Goal: Task Accomplishment & Management: Manage account settings

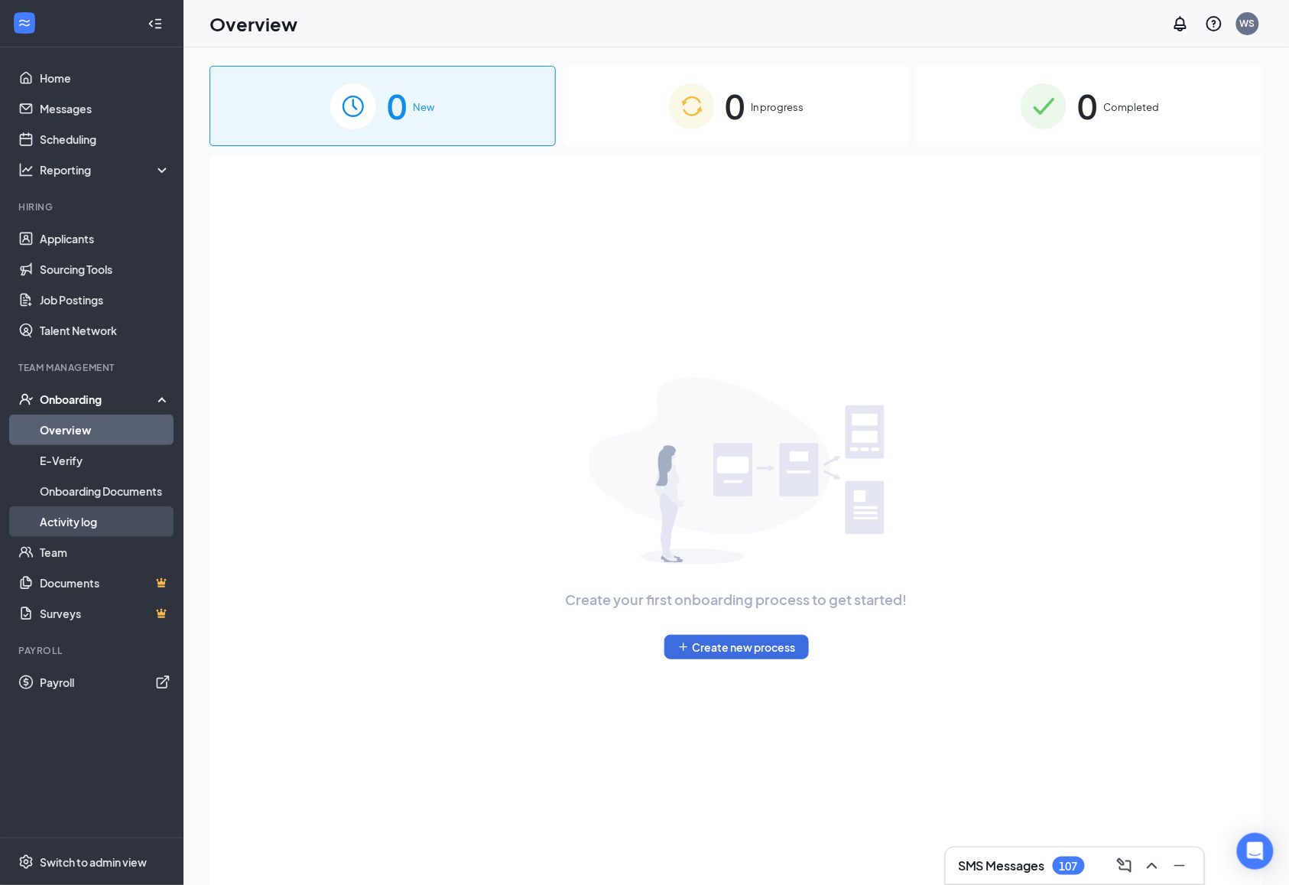
click at [111, 511] on link "Activity log" at bounding box center [105, 521] width 131 height 31
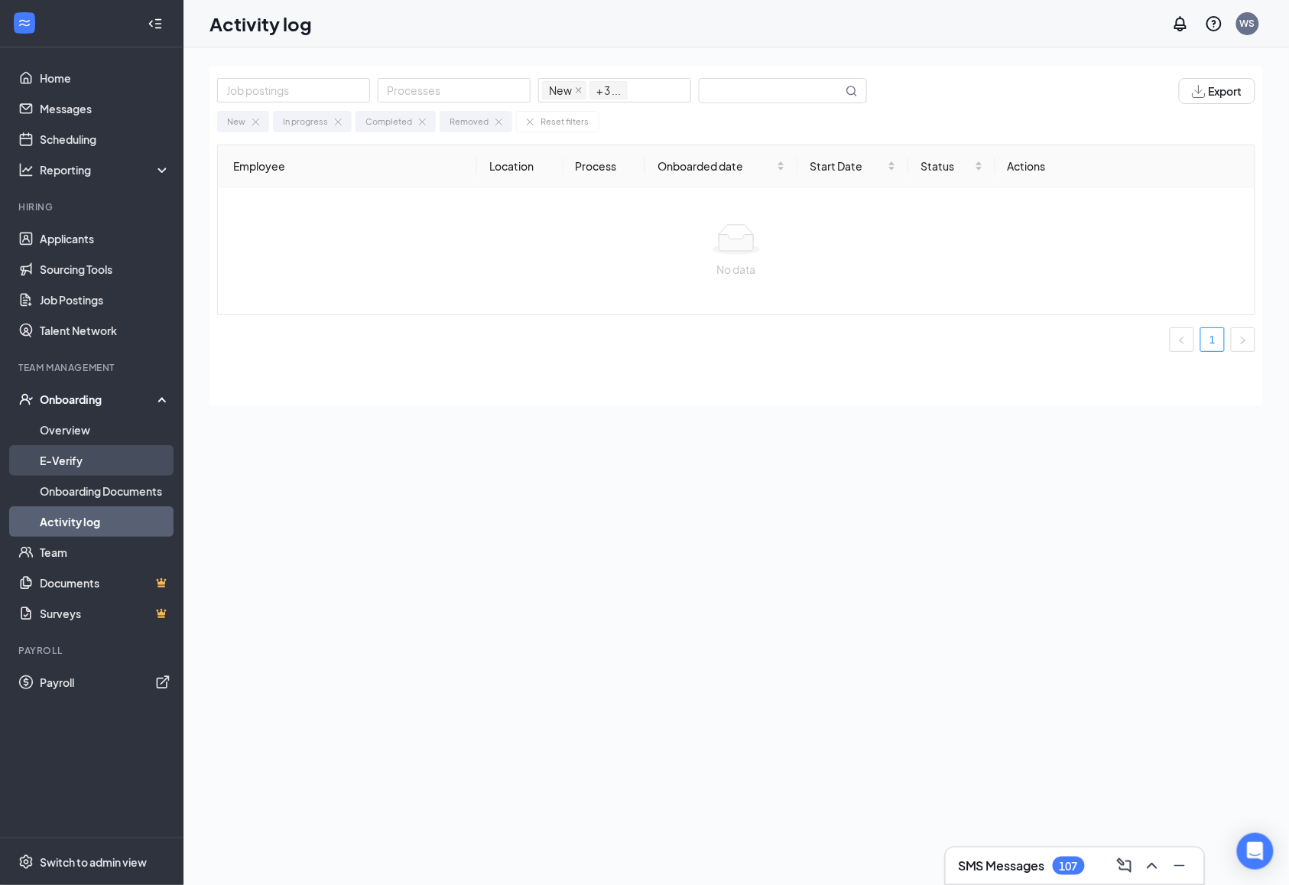
click at [87, 457] on link "E-Verify" at bounding box center [105, 460] width 131 height 31
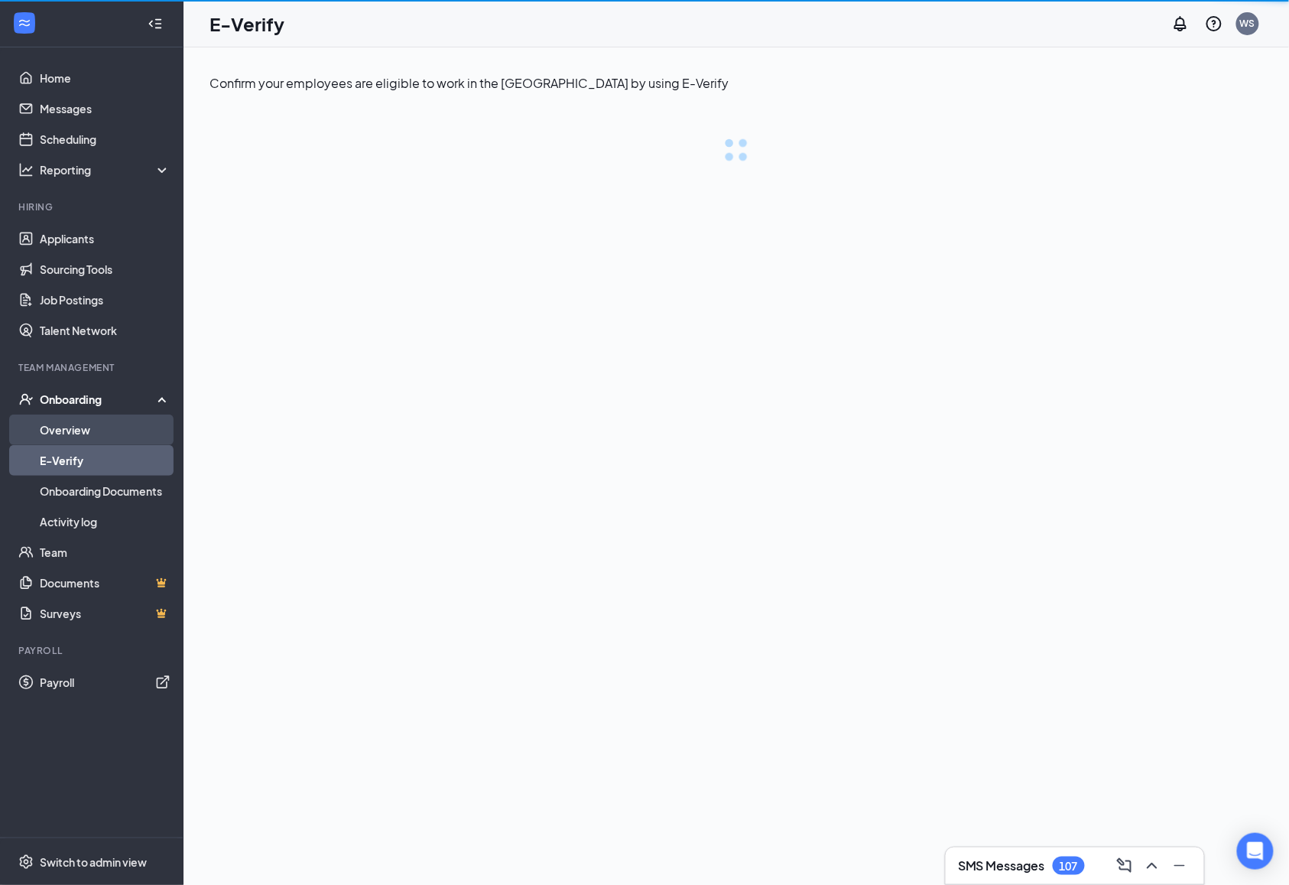
click at [89, 436] on link "Overview" at bounding box center [105, 429] width 131 height 31
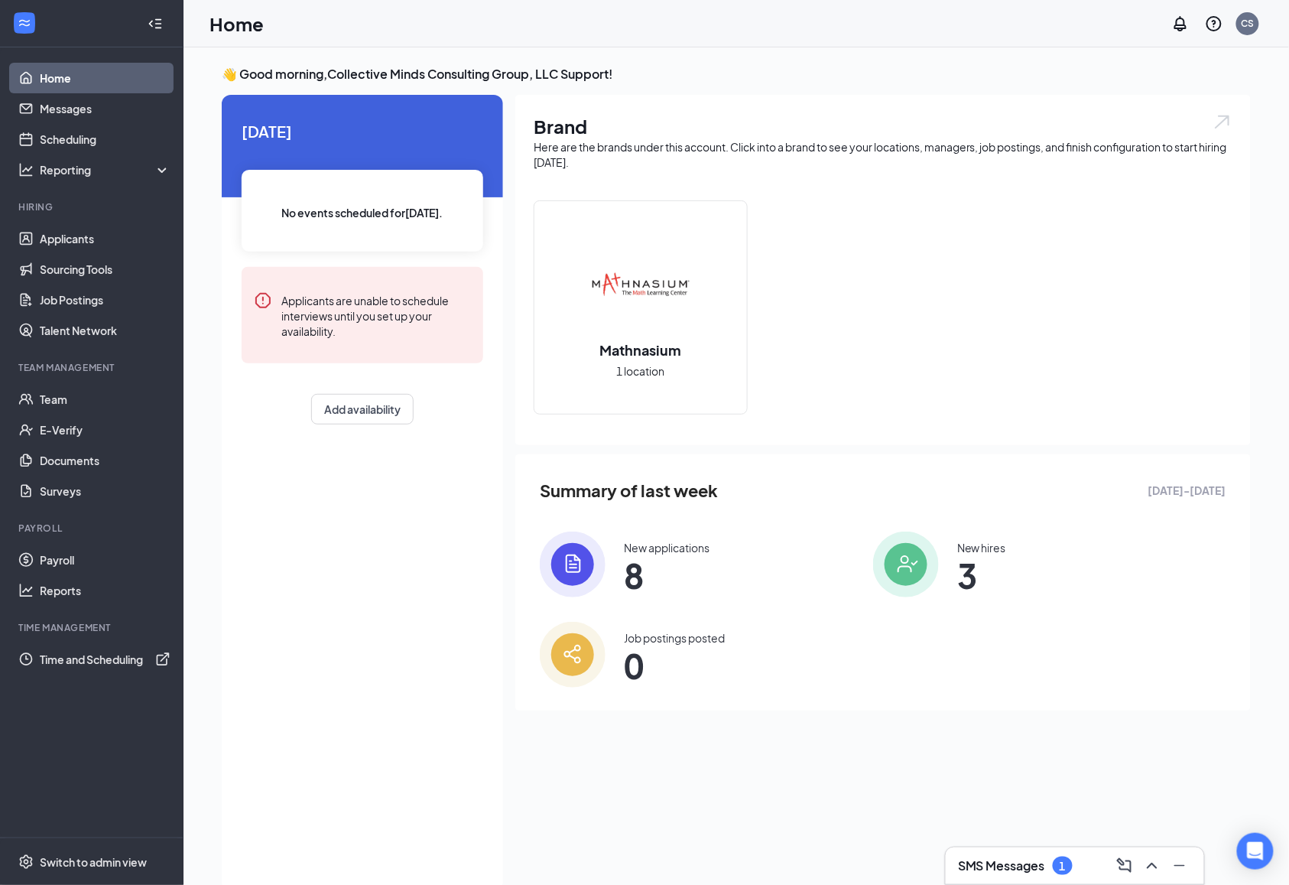
drag, startPoint x: 423, startPoint y: 580, endPoint x: 427, endPoint y: 569, distance: 12.4
click at [423, 580] on div "[DATE] No events scheduled for [DATE] . Applicants are unable to schedule inter…" at bounding box center [362, 493] width 281 height 796
click at [162, 655] on link "Time and Scheduling" at bounding box center [105, 659] width 131 height 31
click at [110, 869] on span "Switch to admin view" at bounding box center [105, 861] width 131 height 47
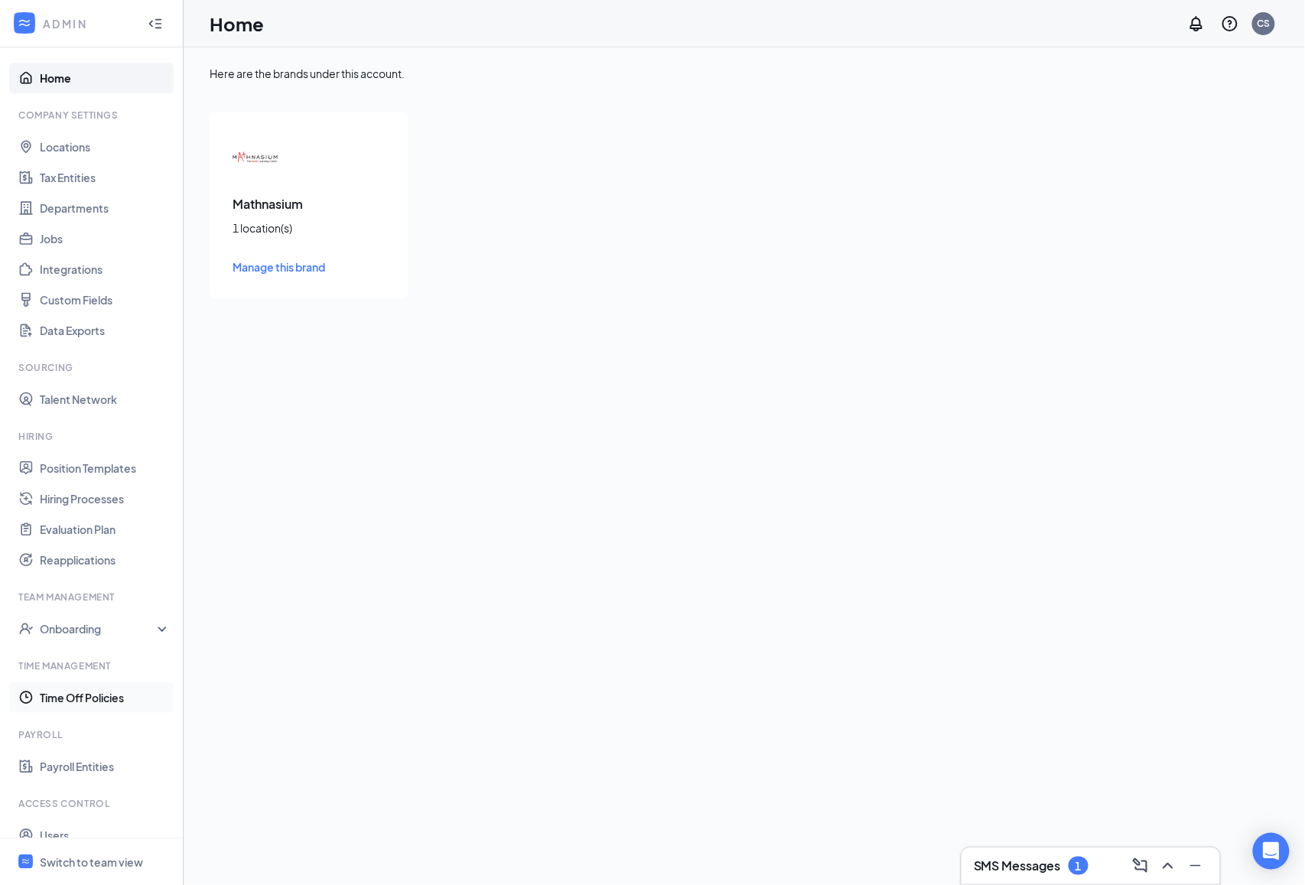
scroll to position [50, 0]
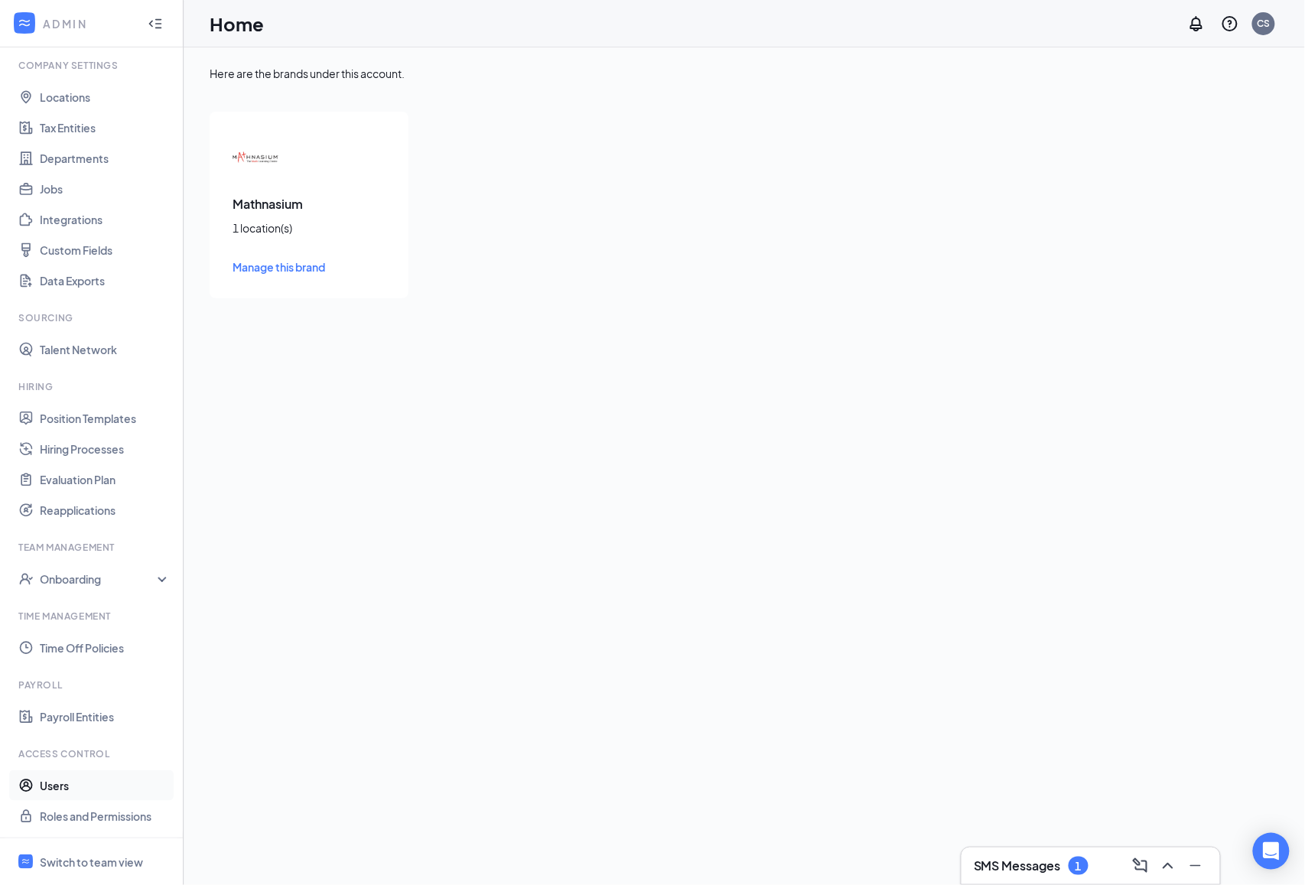
drag, startPoint x: 83, startPoint y: 783, endPoint x: 106, endPoint y: 782, distance: 22.2
click at [83, 784] on link "Users" at bounding box center [105, 785] width 131 height 31
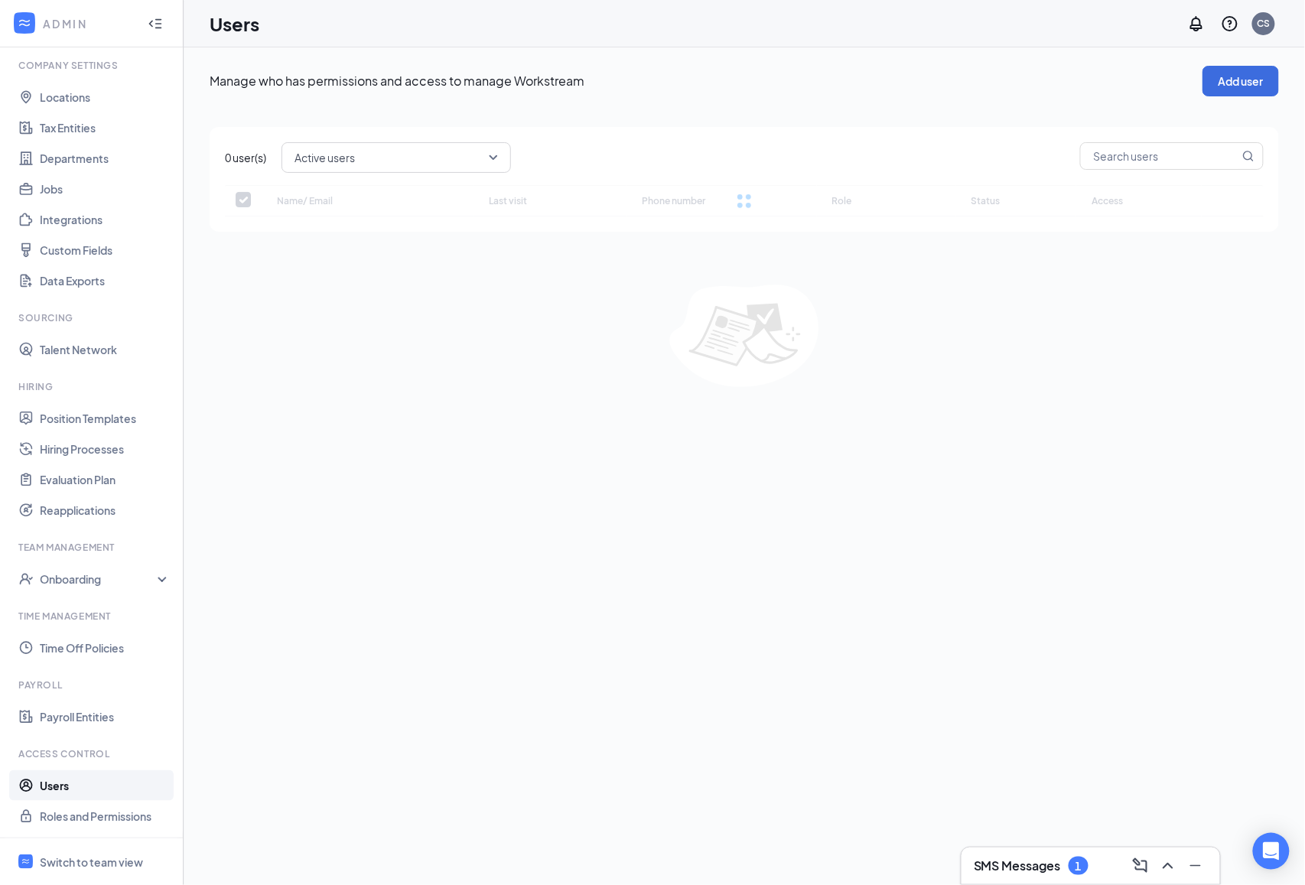
checkbox input "false"
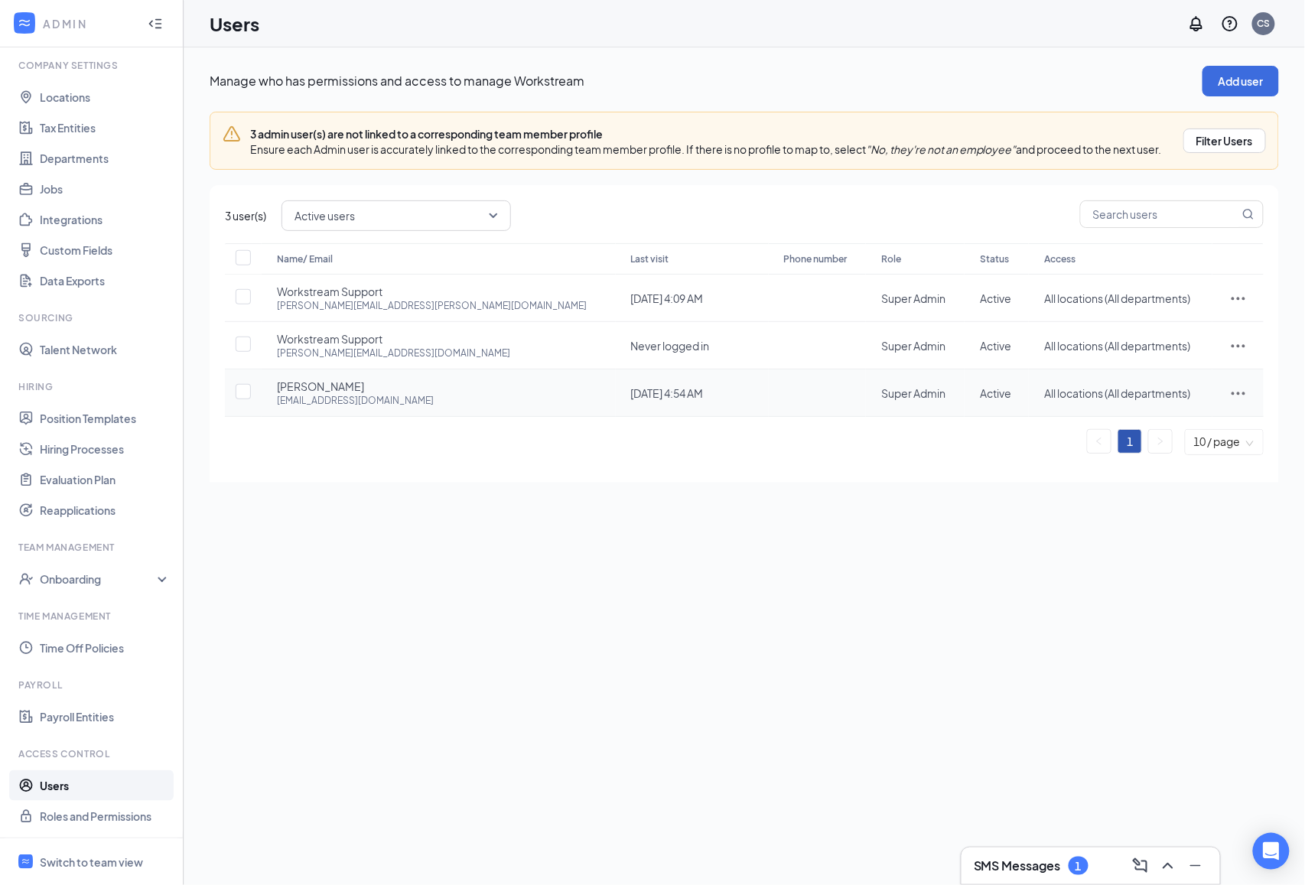
click at [1229, 402] on icon "ActionsIcon" at bounding box center [1238, 393] width 18 height 18
click at [1176, 431] on li "Edit user" at bounding box center [1172, 441] width 119 height 35
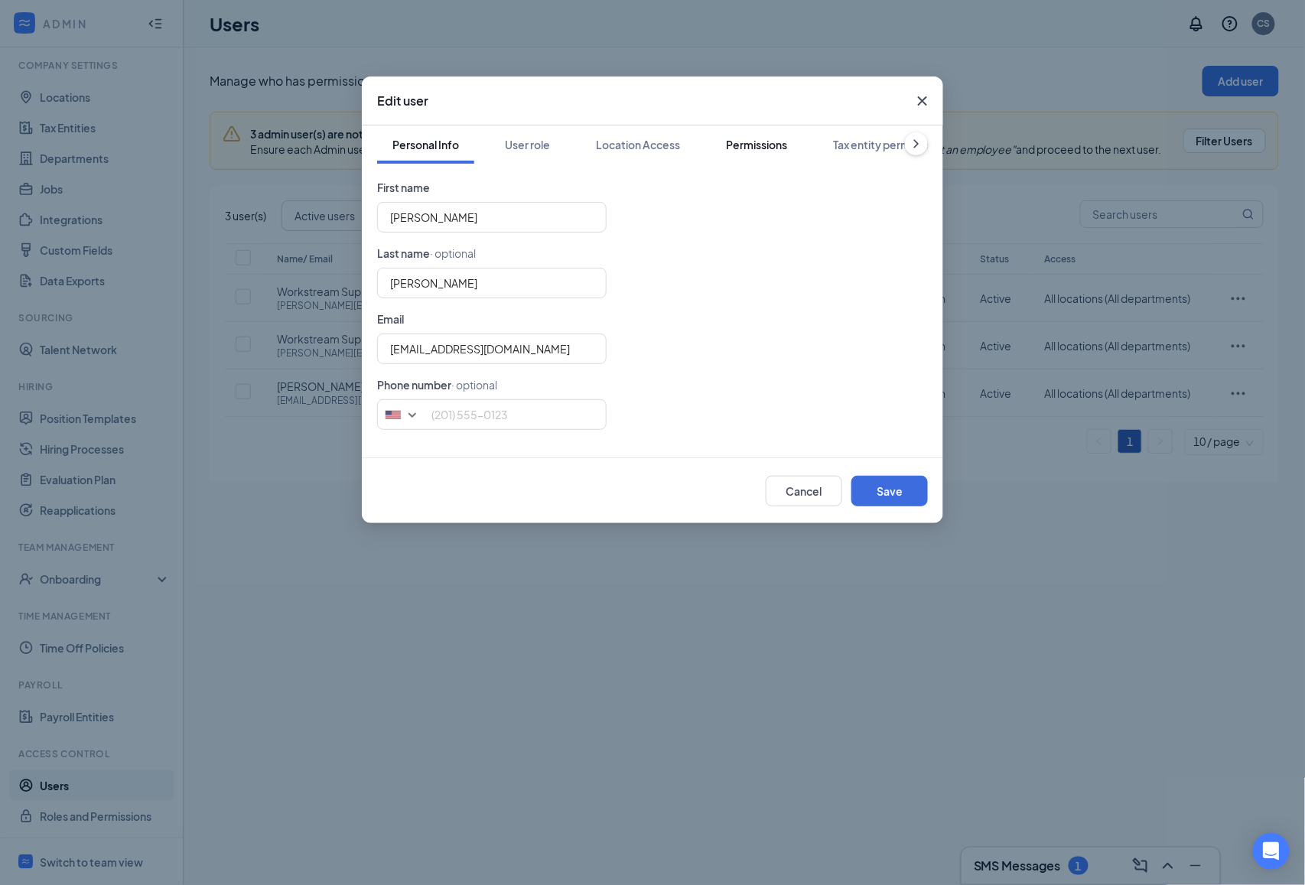
click at [737, 144] on div "Permissions" at bounding box center [756, 144] width 61 height 15
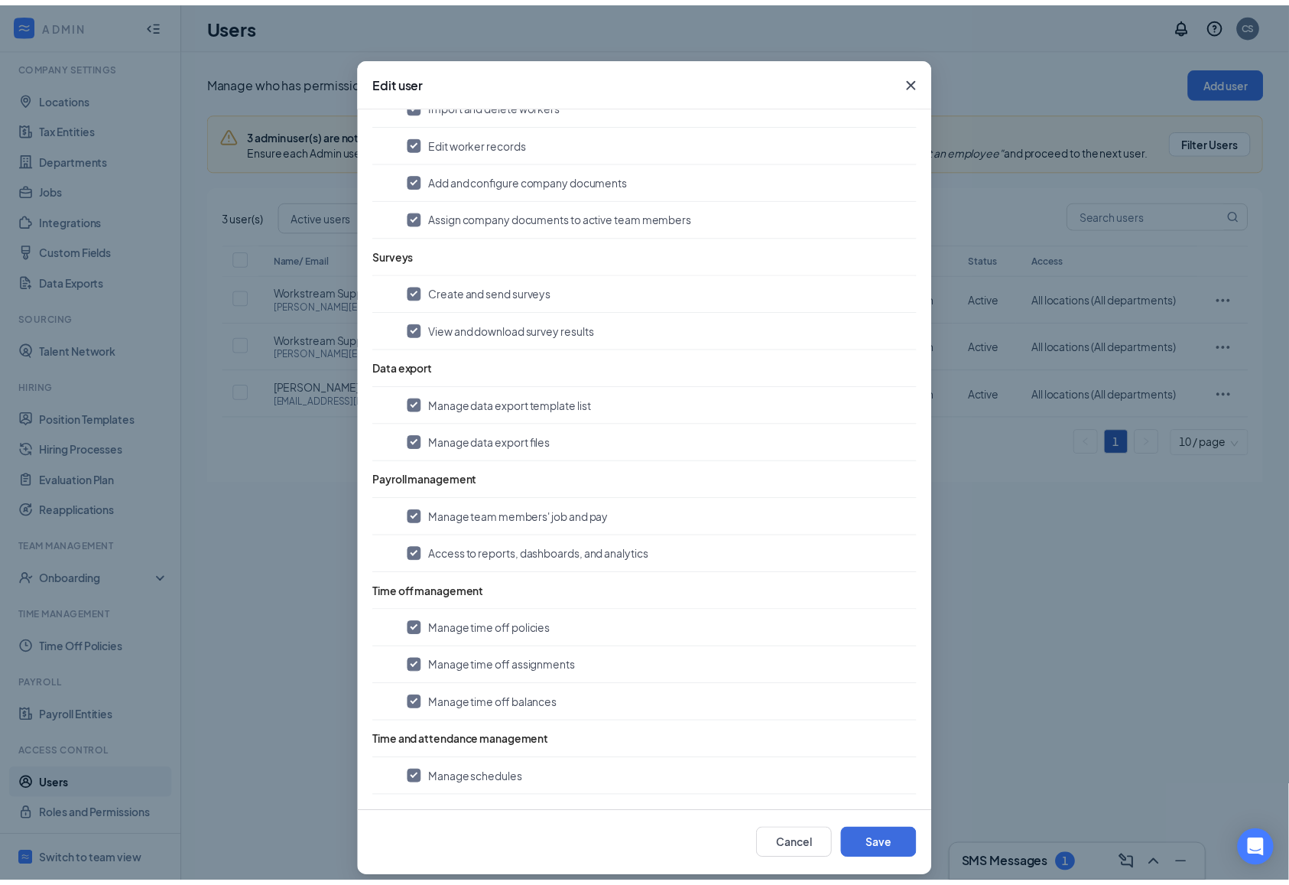
scroll to position [32, 0]
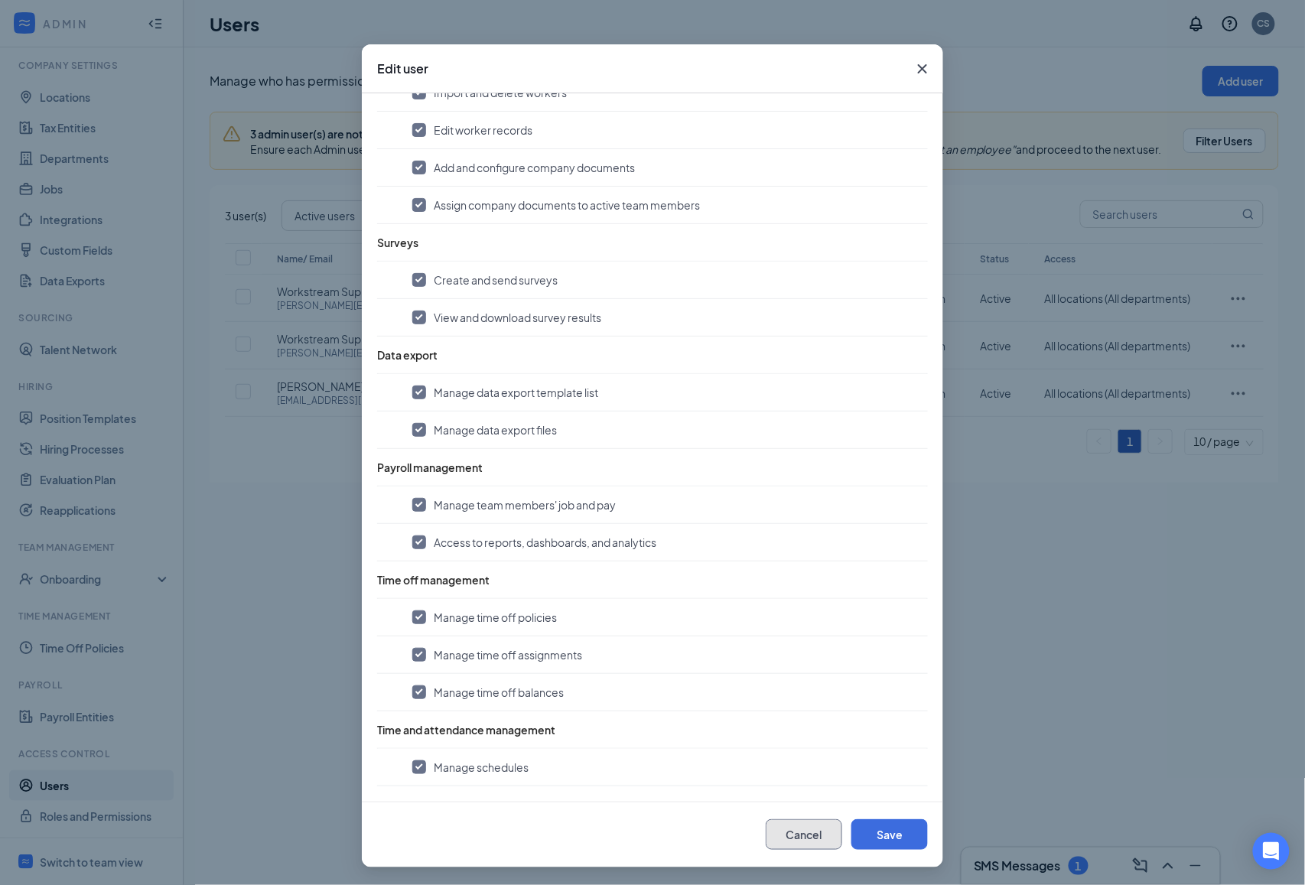
click at [803, 833] on button "Cancel" at bounding box center [803, 834] width 76 height 31
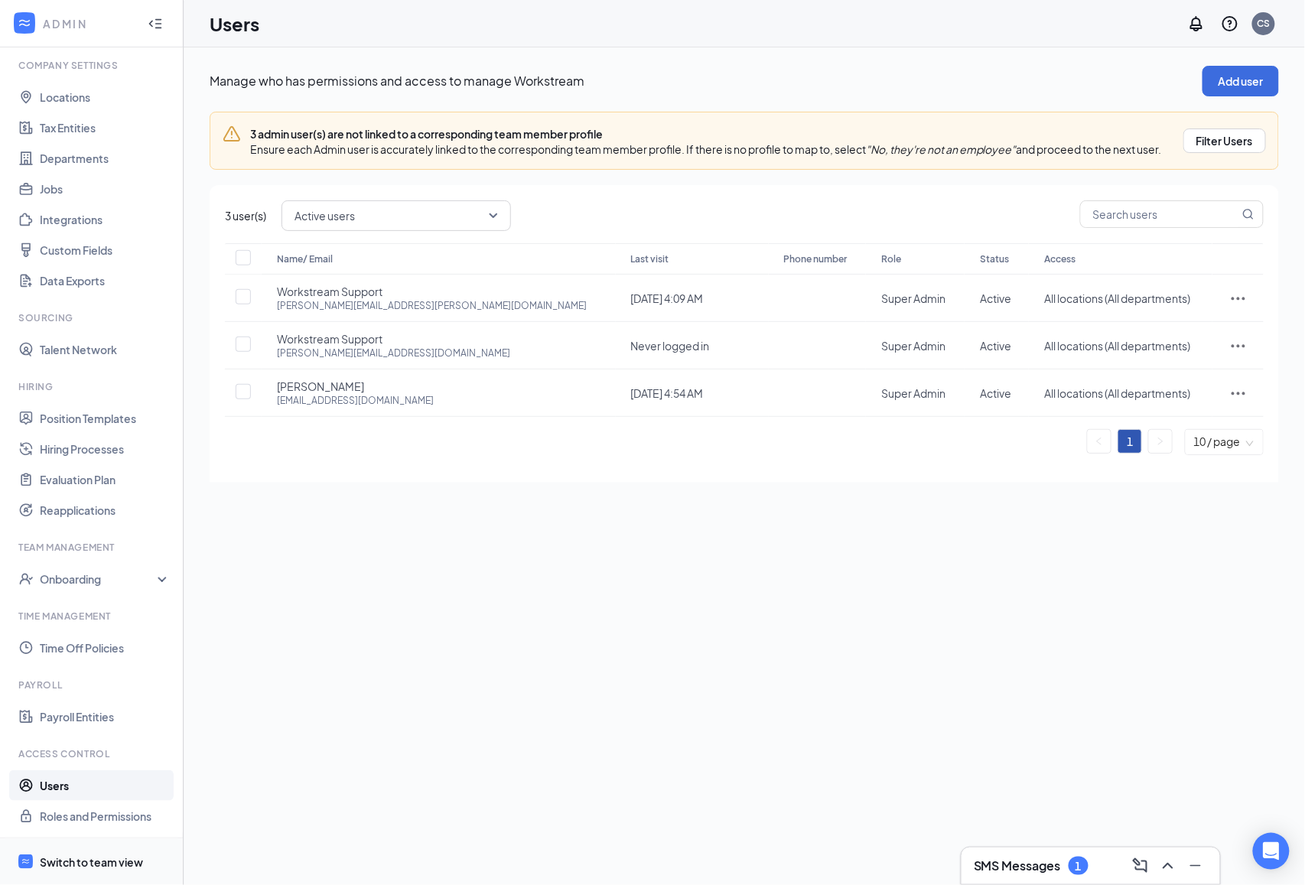
click at [74, 851] on span "Switch to team view" at bounding box center [105, 861] width 131 height 47
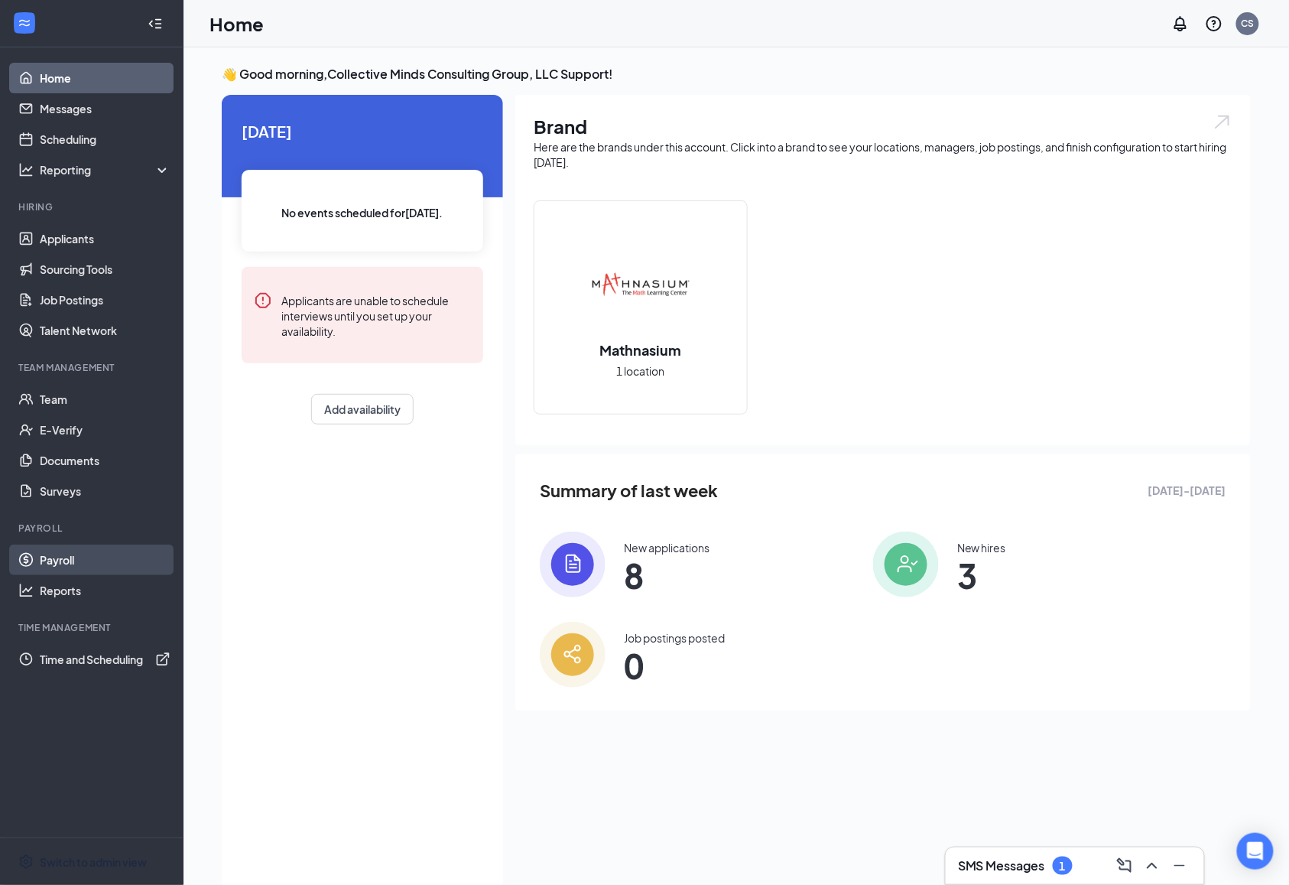
click at [93, 557] on link "Payroll" at bounding box center [105, 559] width 131 height 31
